Goal: Task Accomplishment & Management: Manage account settings

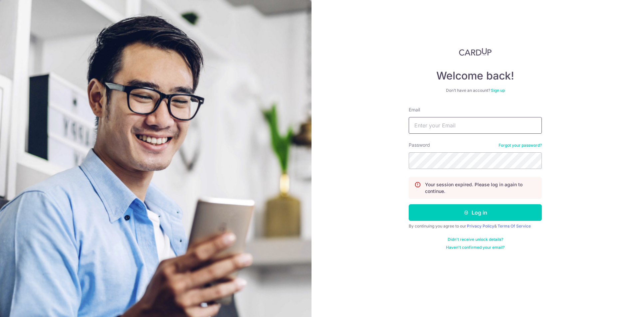
click at [424, 125] on input "Email" at bounding box center [475, 125] width 133 height 17
type input "[EMAIL_ADDRESS][DOMAIN_NAME]"
click at [390, 86] on div "Welcome back! Don’t have an account? Sign up Email [EMAIL_ADDRESS][DOMAIN_NAME]…" at bounding box center [475, 158] width 327 height 317
click at [369, 105] on div "Welcome back! Don’t have an account? Sign up Email [EMAIL_ADDRESS][DOMAIN_NAME]…" at bounding box center [475, 158] width 327 height 317
drag, startPoint x: 386, startPoint y: 72, endPoint x: 417, endPoint y: 148, distance: 81.9
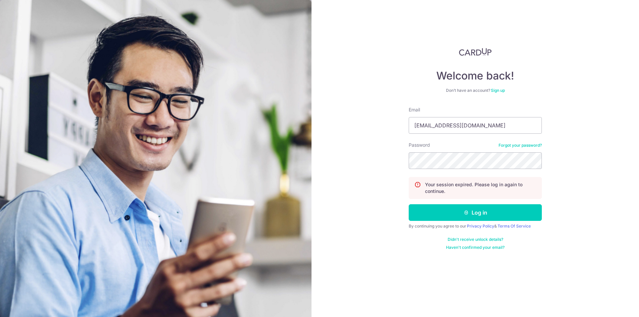
click at [386, 73] on div "Welcome back! Don’t have an account? Sign up Email [EMAIL_ADDRESS][DOMAIN_NAME]…" at bounding box center [475, 158] width 327 height 317
click at [365, 78] on div "Welcome back! Don’t have an account? Sign up Email [EMAIL_ADDRESS][DOMAIN_NAME]…" at bounding box center [475, 158] width 327 height 317
